Goal: Task Accomplishment & Management: Complete application form

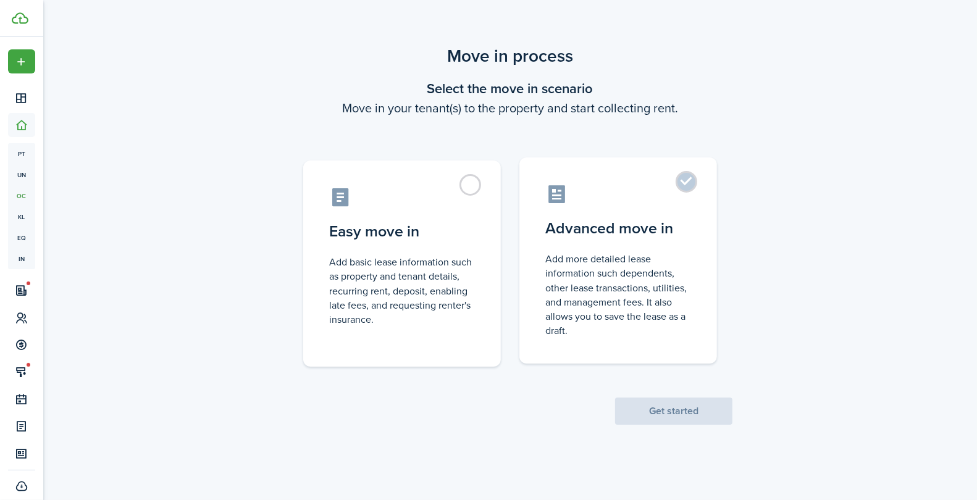
click at [582, 248] on label "Advanced move in Add more detailed lease information such dependents, other lea…" at bounding box center [619, 261] width 198 height 206
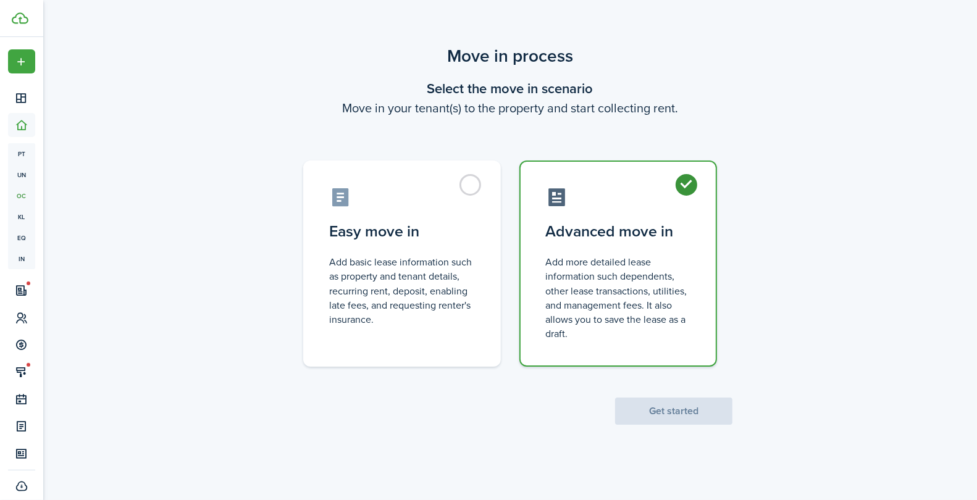
radio input "true"
click at [637, 398] on button "Get started" at bounding box center [673, 411] width 117 height 27
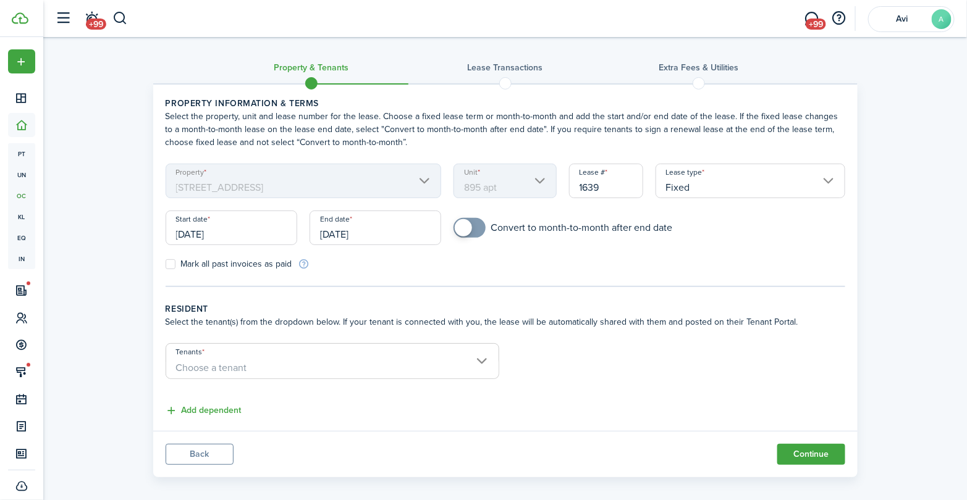
click at [340, 350] on input "Tenants" at bounding box center [332, 351] width 332 height 15
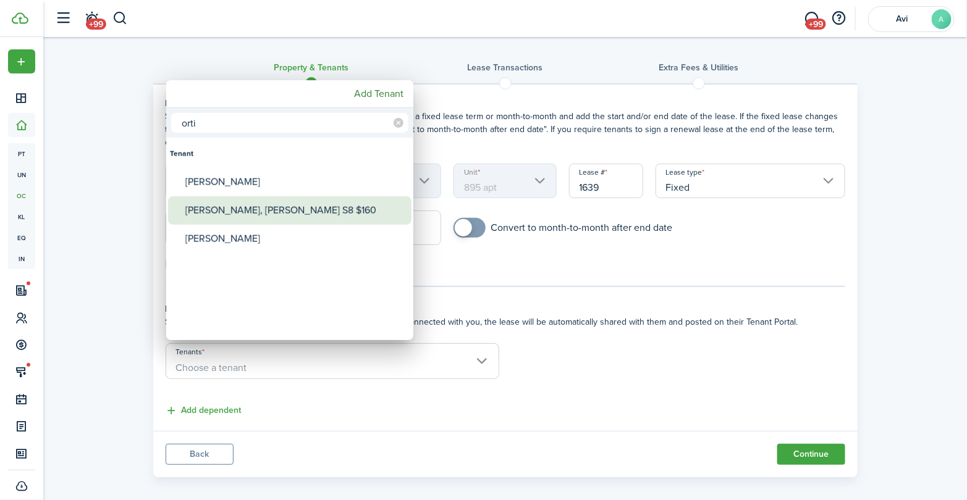
type input "orti"
click at [285, 201] on div "[PERSON_NAME], [PERSON_NAME] S8 $160" at bounding box center [294, 210] width 219 height 28
type input "[PERSON_NAME], [PERSON_NAME] S8 $160"
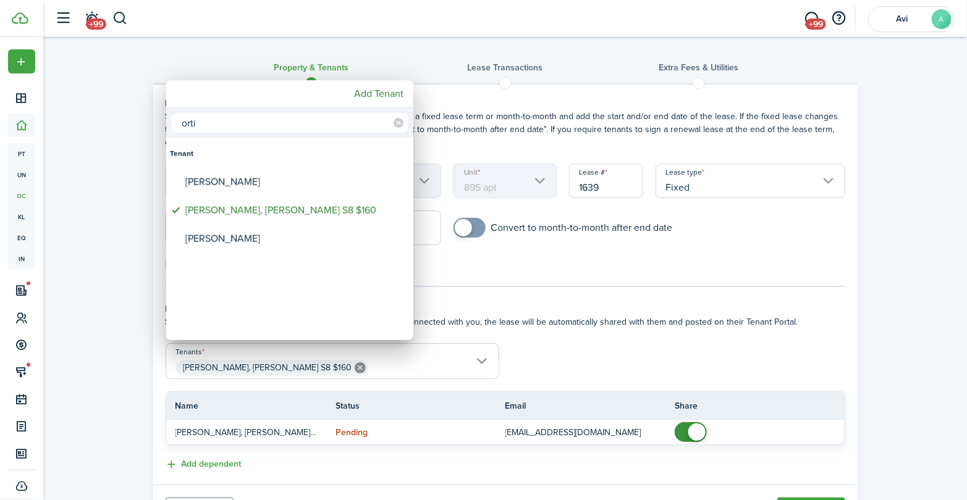
click at [493, 287] on div at bounding box center [483, 250] width 1165 height 698
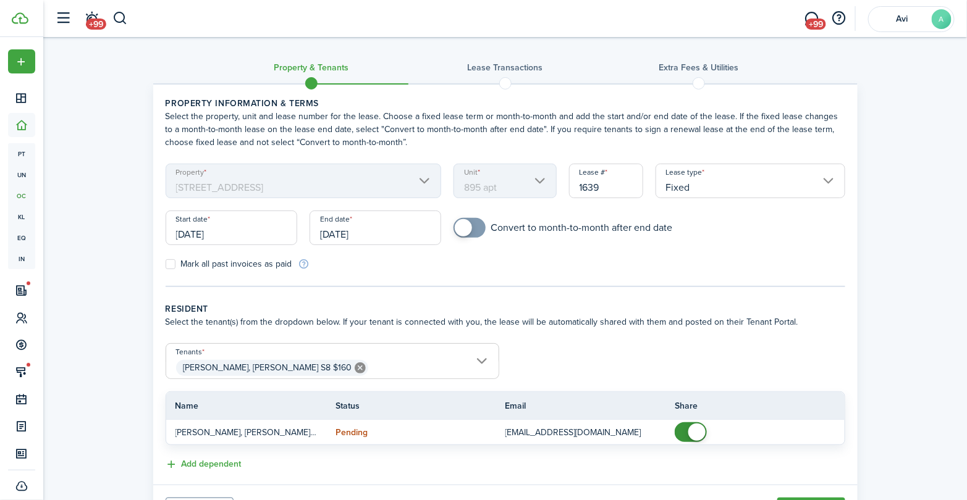
click at [271, 237] on input "[DATE]" at bounding box center [232, 228] width 132 height 35
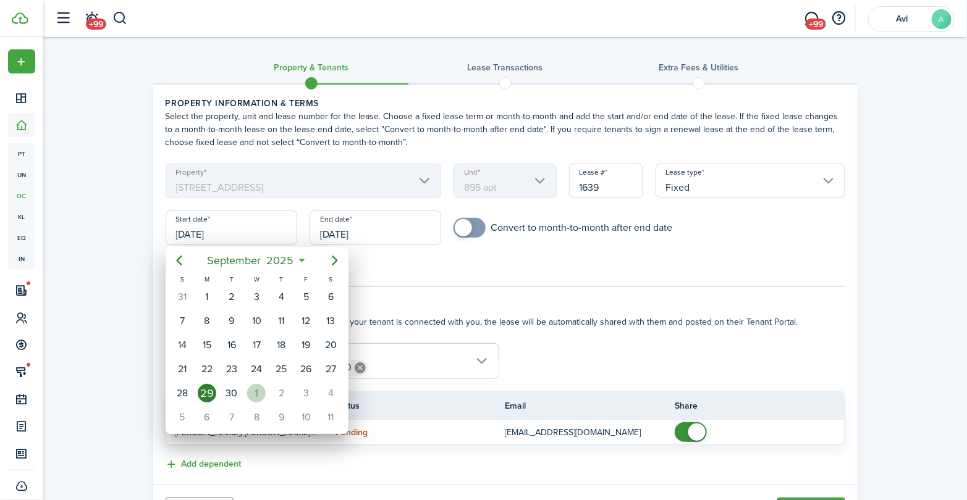
click at [258, 388] on div "1" at bounding box center [256, 393] width 19 height 19
type input "[DATE]"
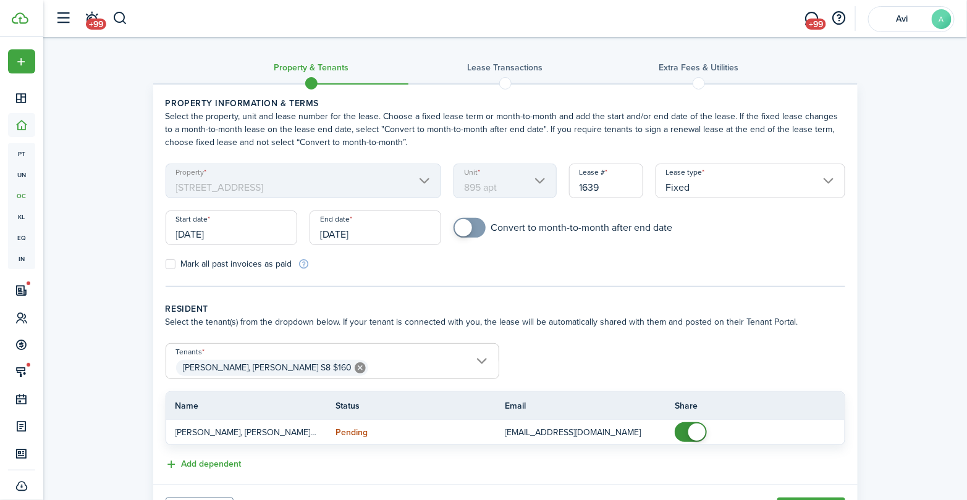
click at [351, 239] on input "[DATE]" at bounding box center [376, 228] width 132 height 35
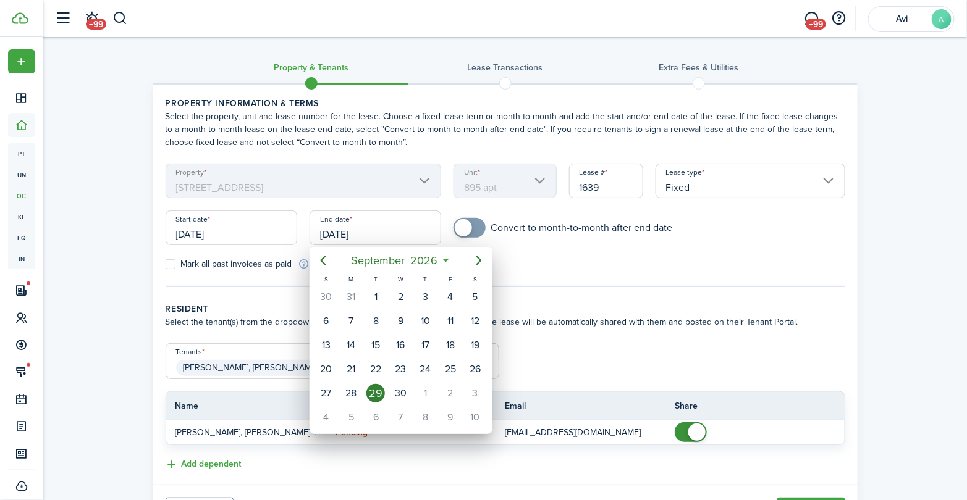
click at [374, 387] on div "29" at bounding box center [375, 393] width 19 height 19
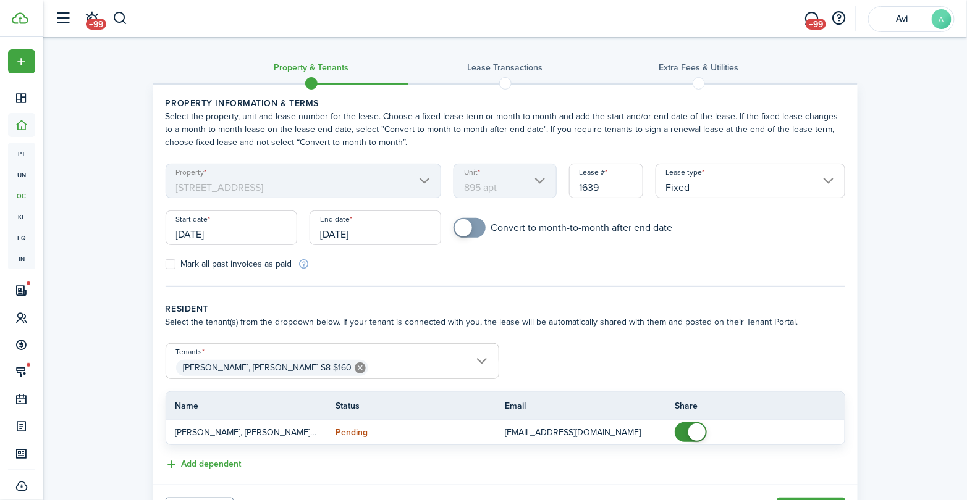
click at [371, 239] on input "[DATE]" at bounding box center [376, 228] width 132 height 35
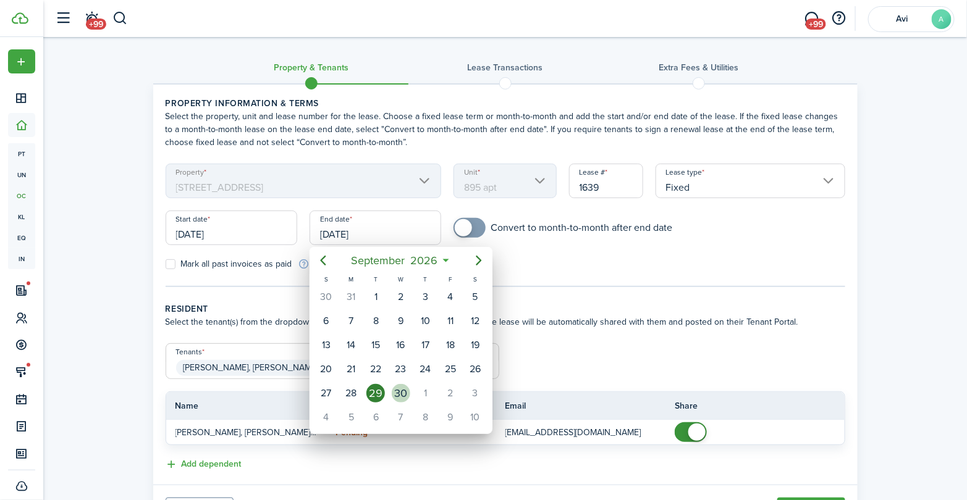
click at [404, 386] on div "30" at bounding box center [401, 393] width 19 height 19
type input "[DATE]"
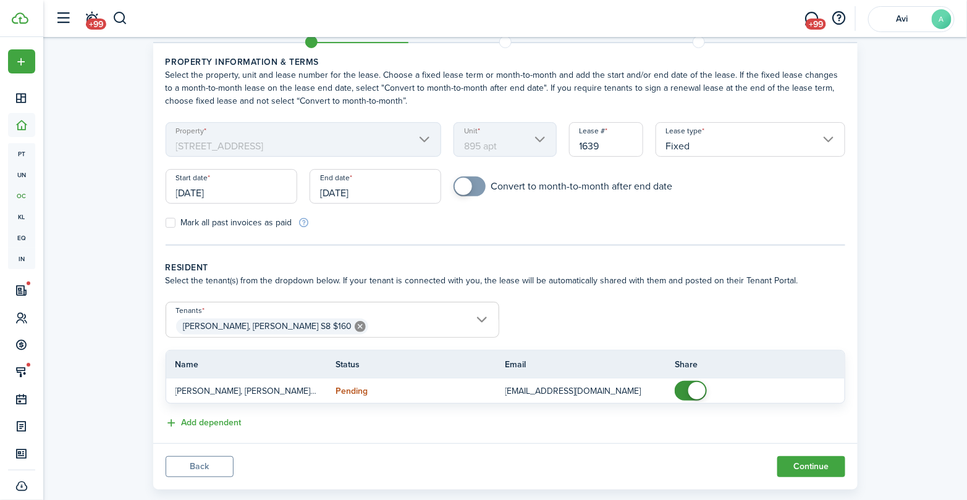
scroll to position [64, 0]
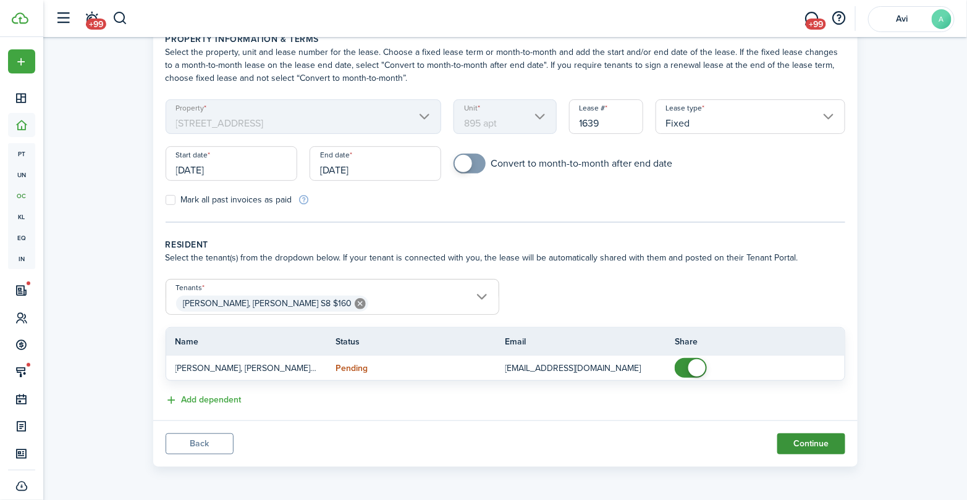
click at [788, 447] on button "Continue" at bounding box center [811, 444] width 68 height 21
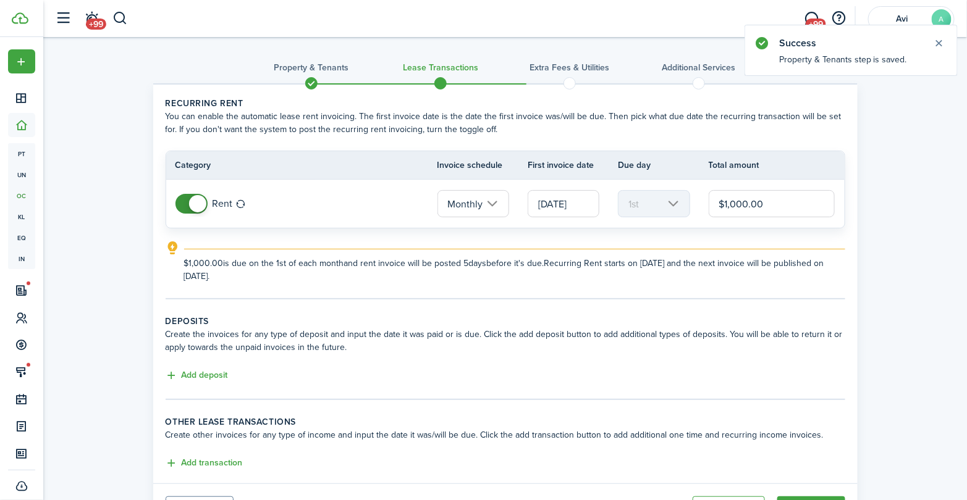
click at [769, 203] on input "$1,000.00" at bounding box center [772, 203] width 127 height 27
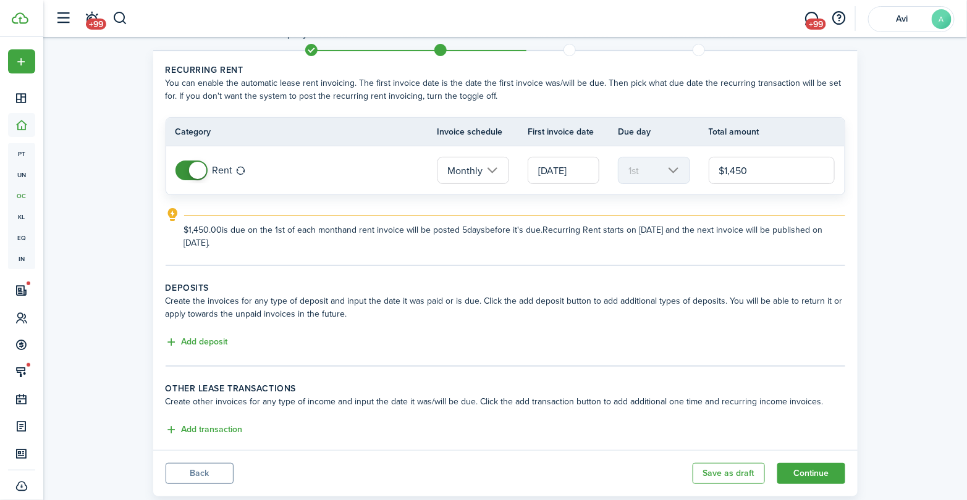
scroll to position [62, 0]
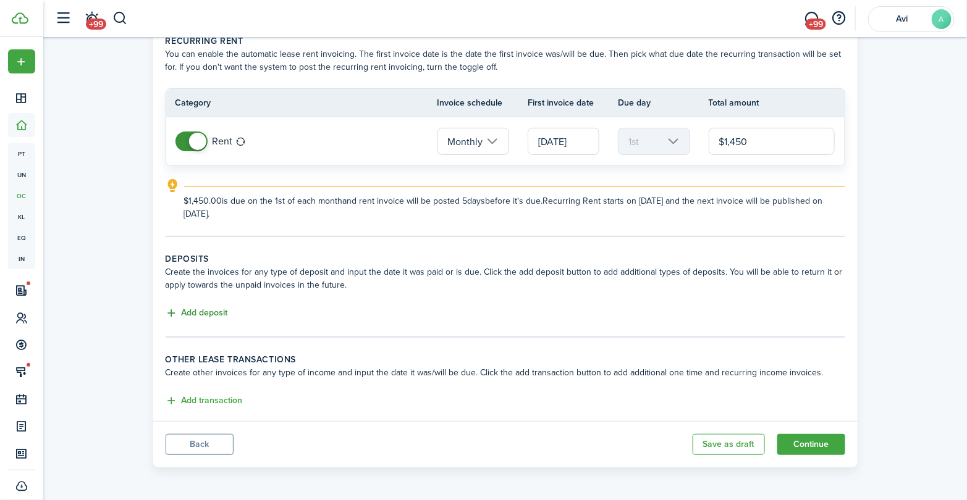
type input "$1,450.00"
click at [198, 306] on button "Add deposit" at bounding box center [197, 313] width 62 height 14
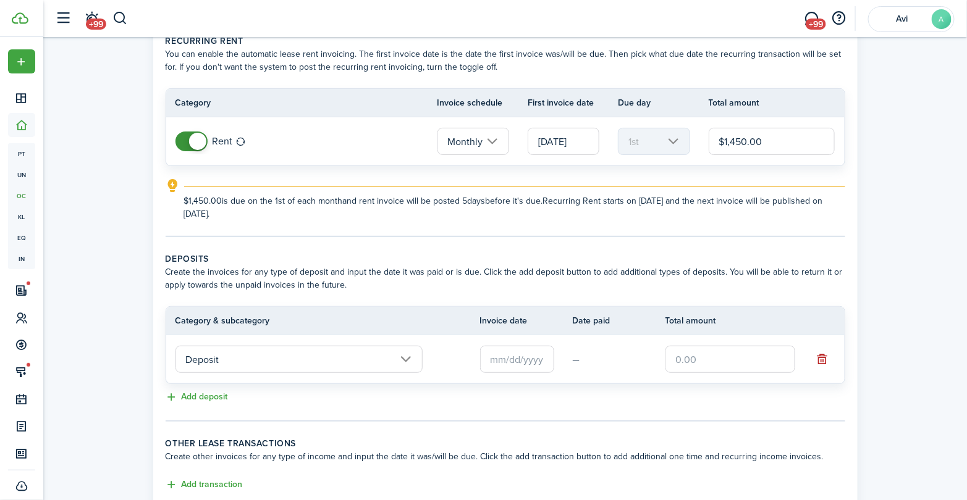
click at [510, 365] on input "text" at bounding box center [517, 359] width 74 height 27
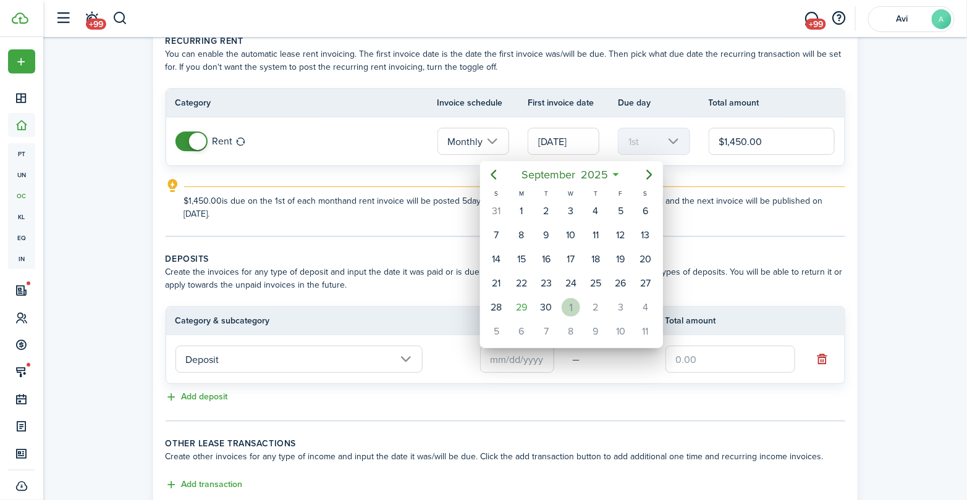
click at [570, 308] on div "1" at bounding box center [571, 307] width 19 height 19
type input "[DATE]"
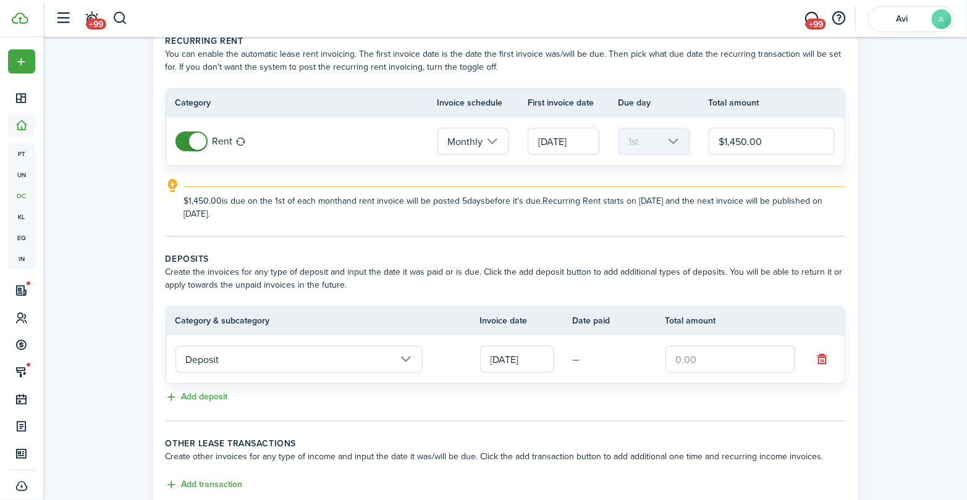
scroll to position [0, 0]
click at [677, 359] on input "text" at bounding box center [730, 359] width 130 height 27
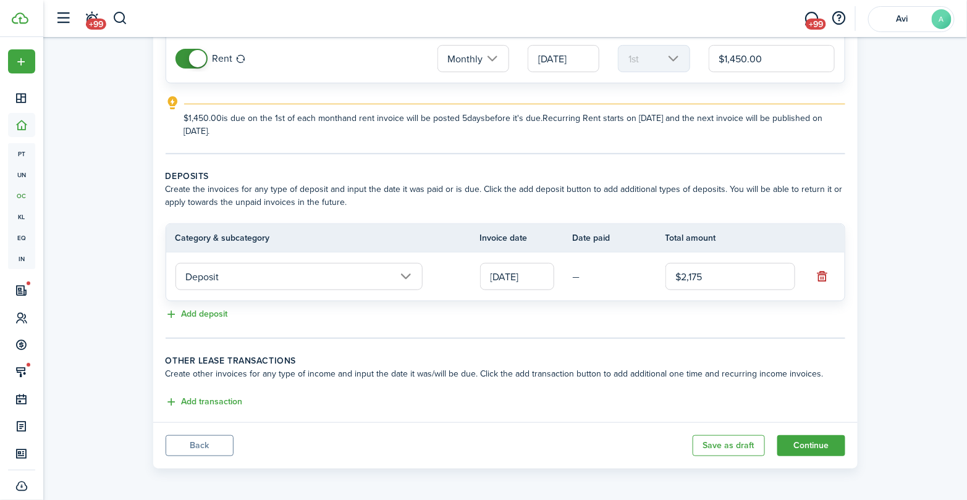
scroll to position [146, 0]
type input "$2,175.00"
click at [913, 356] on div "Property & Tenants Lease Transactions Extra fees & Utilities Additional Service…" at bounding box center [505, 182] width 924 height 583
click at [791, 439] on button "Continue" at bounding box center [811, 444] width 68 height 21
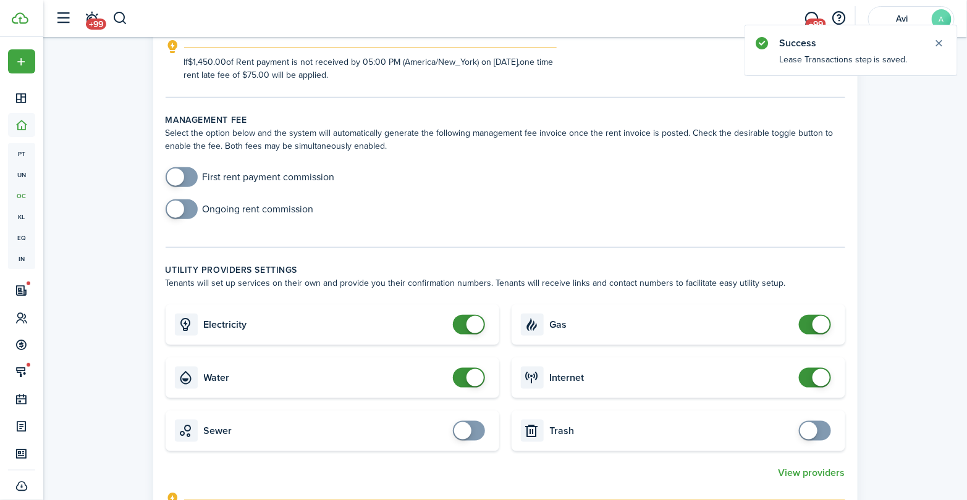
scroll to position [343, 0]
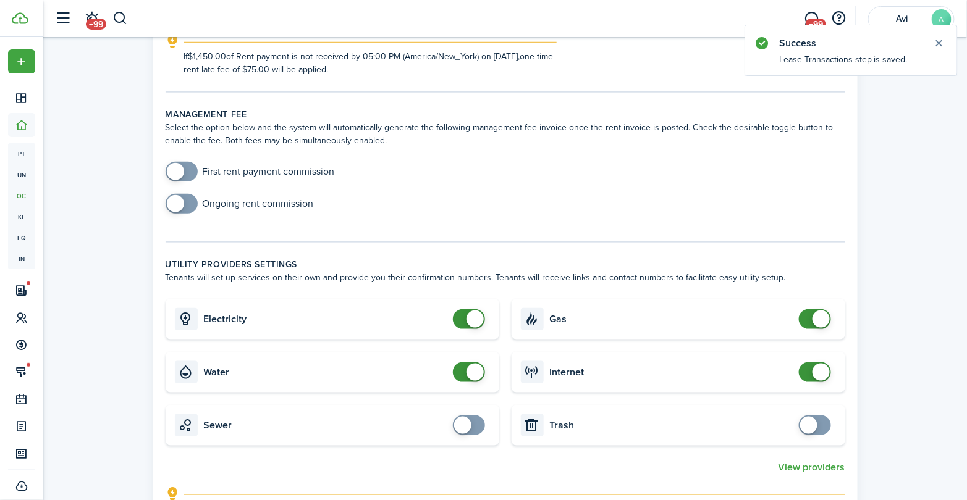
checkbox input "false"
click at [811, 368] on span at bounding box center [815, 373] width 12 height 20
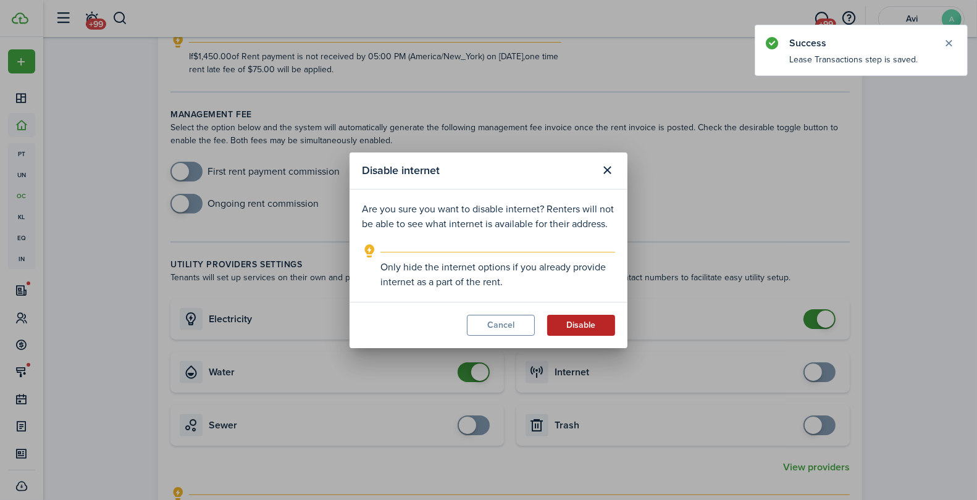
click at [583, 323] on button "Disable" at bounding box center [581, 325] width 68 height 21
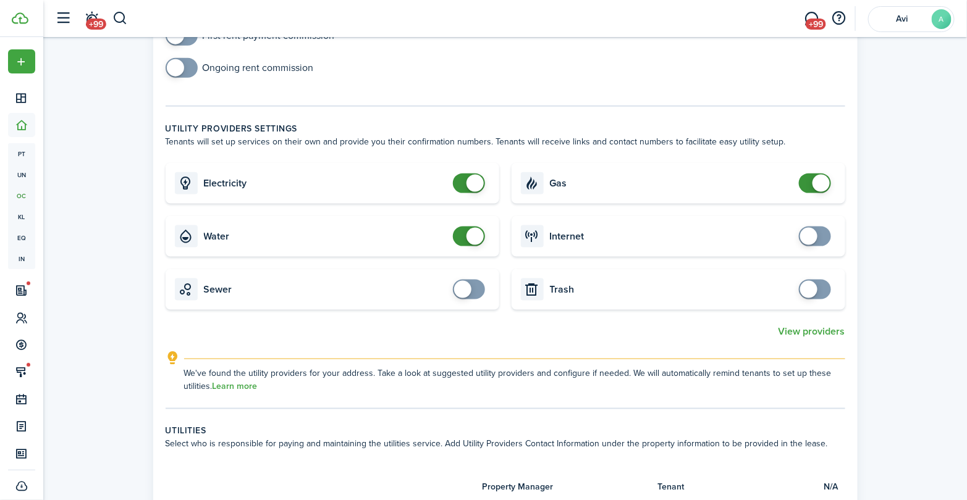
scroll to position [480, 0]
checkbox input "false"
click at [472, 237] on span at bounding box center [474, 235] width 17 height 17
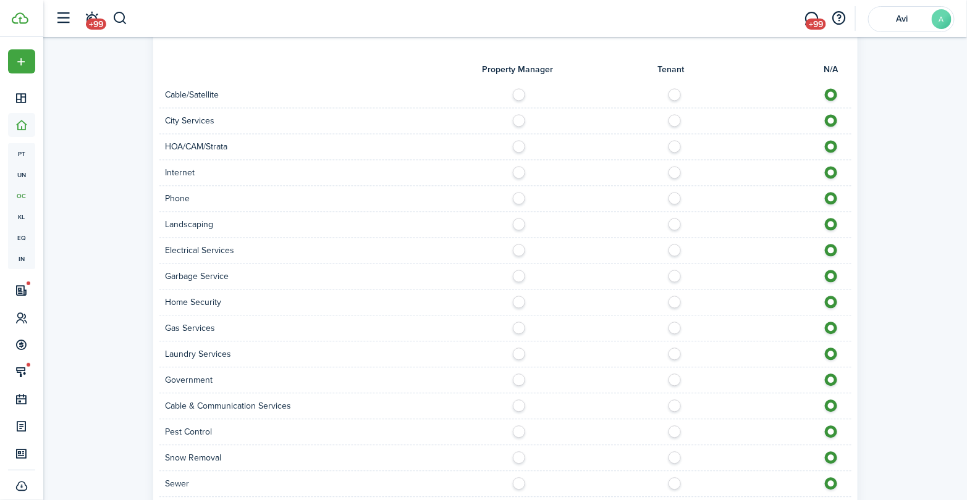
scroll to position [1011, 0]
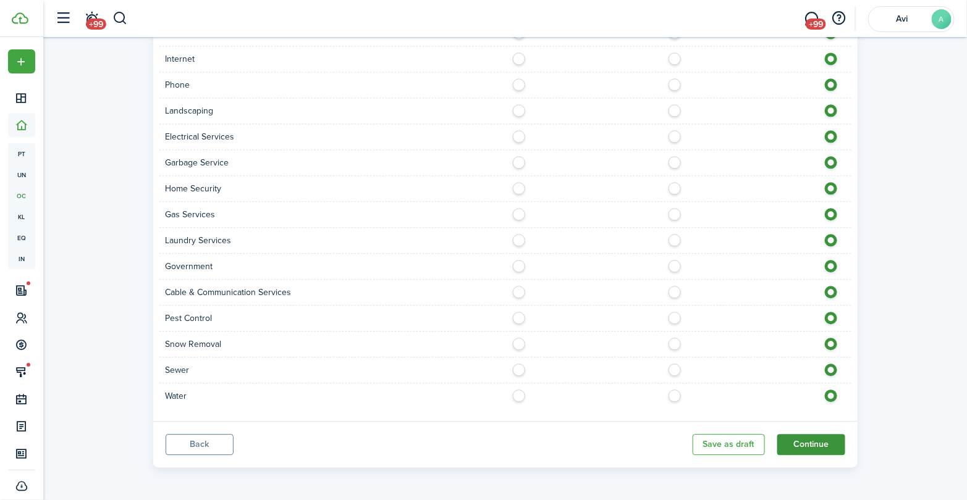
click at [804, 443] on button "Continue" at bounding box center [811, 444] width 68 height 21
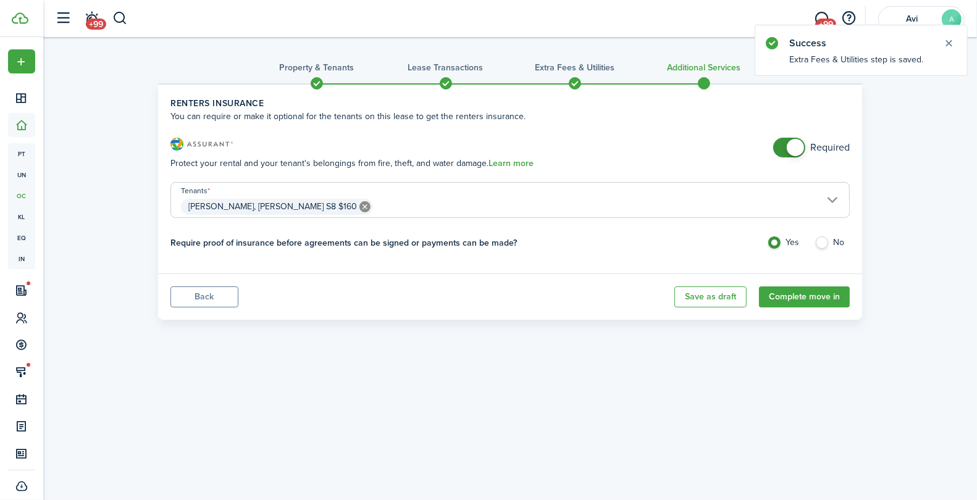
checkbox input "false"
click at [791, 146] on span at bounding box center [795, 147] width 17 height 17
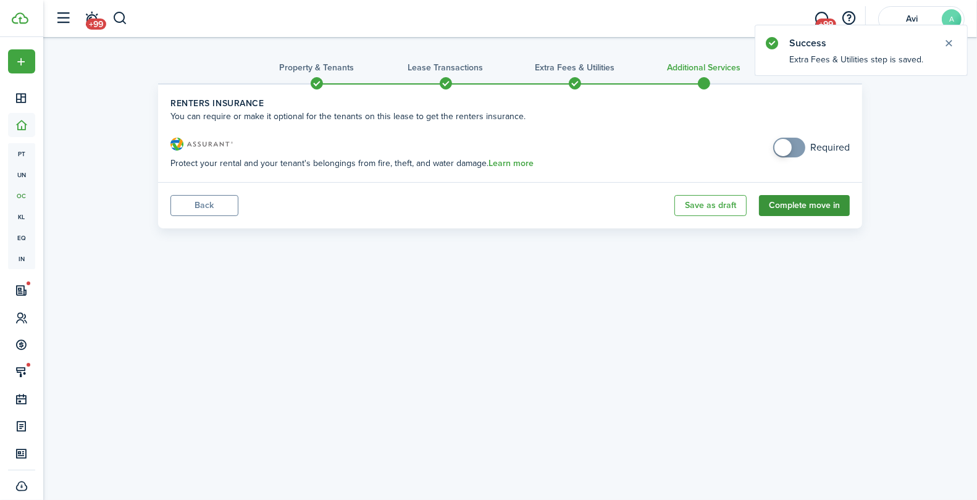
click at [791, 199] on button "Complete move in" at bounding box center [804, 205] width 91 height 21
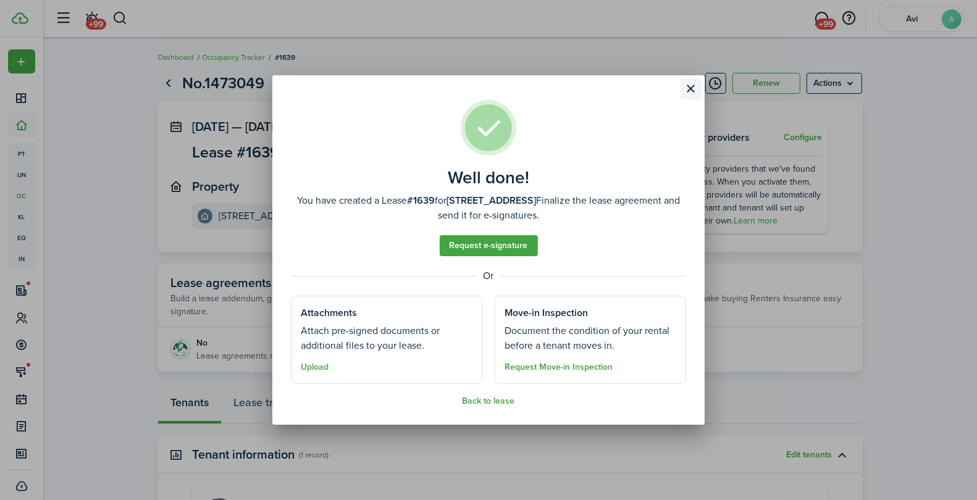
click at [695, 87] on button "Close modal" at bounding box center [691, 88] width 21 height 21
